Goal: Task Accomplishment & Management: Use online tool/utility

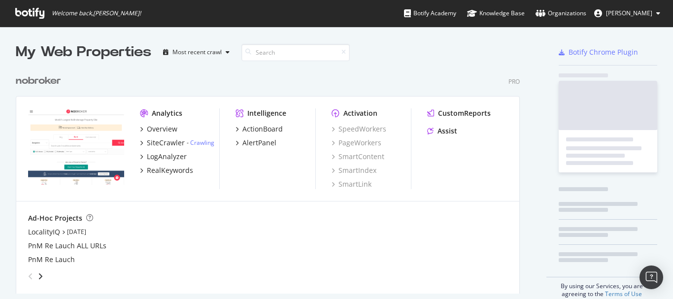
scroll to position [224, 504]
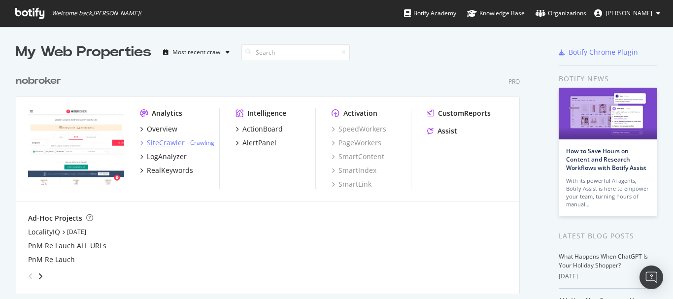
click at [166, 142] on div "SiteCrawler" at bounding box center [166, 143] width 38 height 10
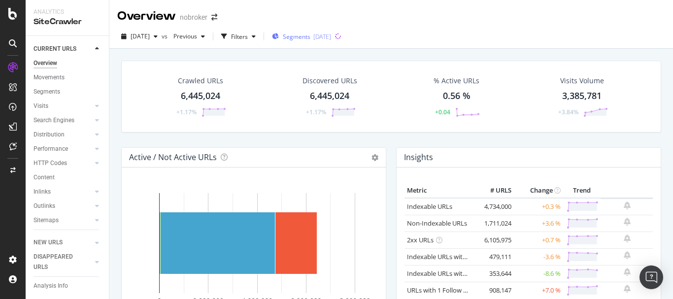
click at [303, 38] on span "Segments" at bounding box center [297, 37] width 28 height 8
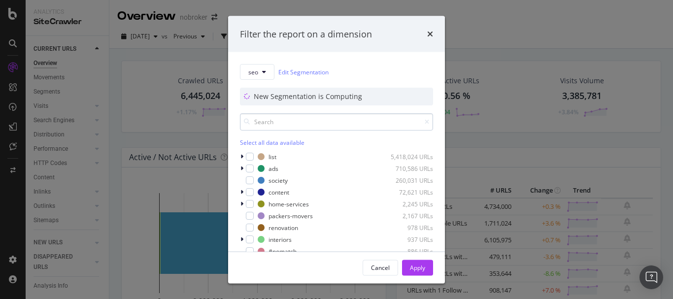
click at [284, 126] on input "modal" at bounding box center [336, 121] width 193 height 17
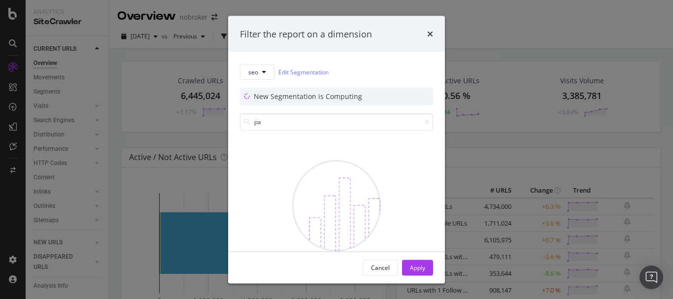
type input "p"
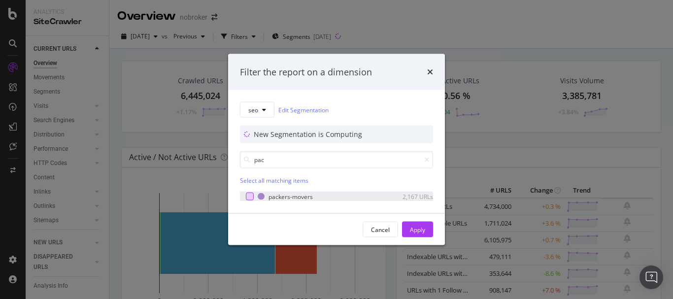
type input "pac"
click at [251, 195] on div "modal" at bounding box center [250, 197] width 8 height 8
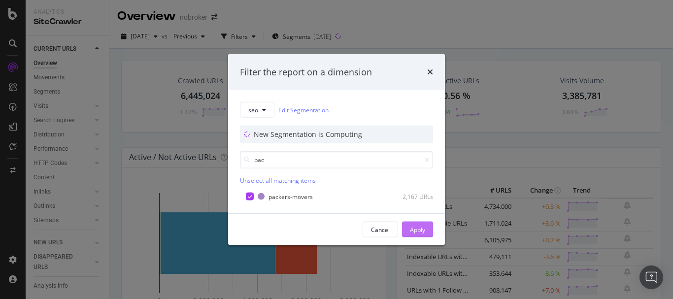
click at [416, 230] on div "Apply" at bounding box center [417, 229] width 15 height 8
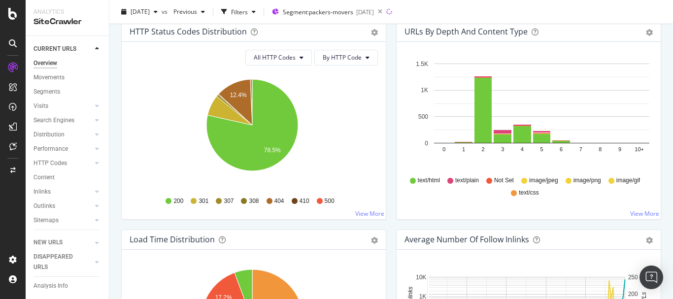
scroll to position [542, 0]
